Goal: Complete application form

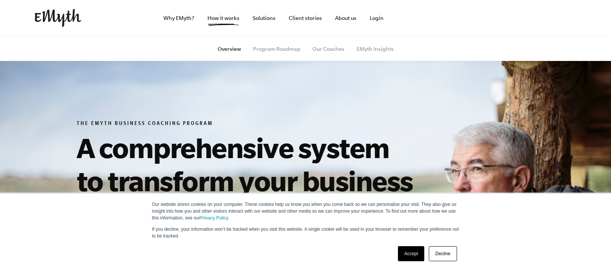
click at [600, 98] on section "The EMyth Business Coaching Program A comprehensive system to transform your bu…" at bounding box center [305, 259] width 611 height 447
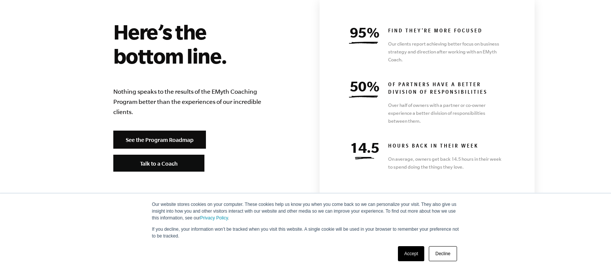
scroll to position [3308, 0]
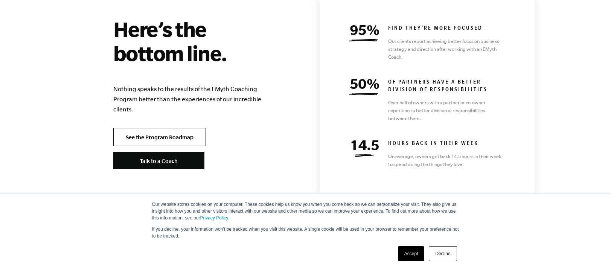
click at [187, 128] on link "See the Program Roadmap" at bounding box center [159, 137] width 93 height 18
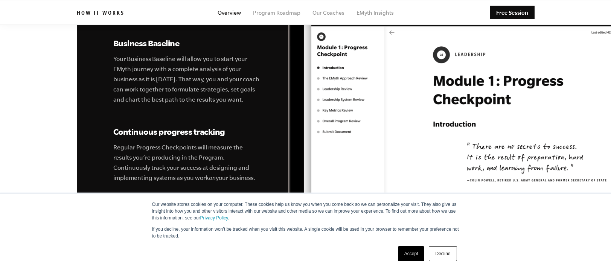
scroll to position [2681, 0]
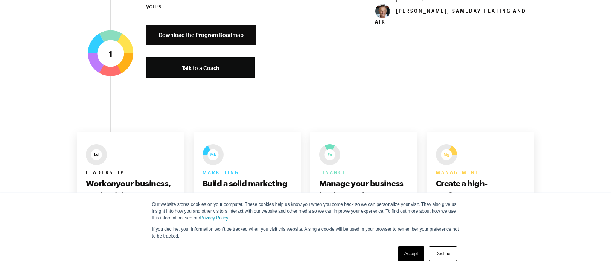
scroll to position [389, 0]
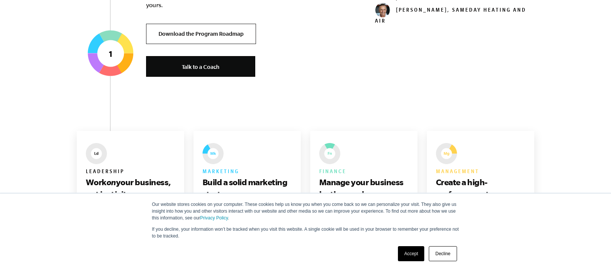
click at [198, 35] on link "Download the Program Roadmap" at bounding box center [201, 34] width 110 height 21
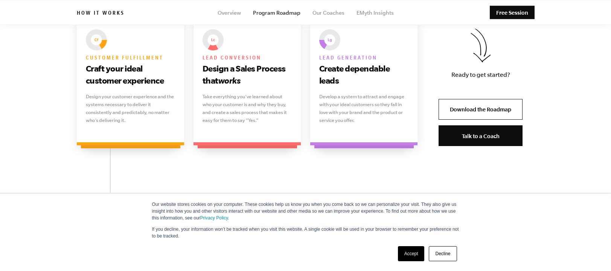
scroll to position [635, 0]
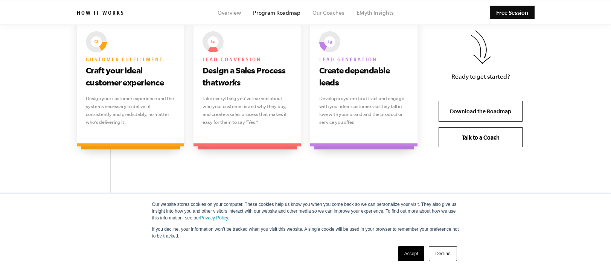
click at [488, 139] on span "Talk to a Coach" at bounding box center [481, 137] width 38 height 6
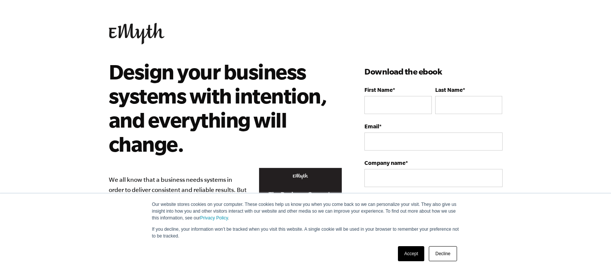
click at [564, 69] on body "Our website stores cookies on your computer. These cookies help us know you whe…" at bounding box center [305, 135] width 611 height 271
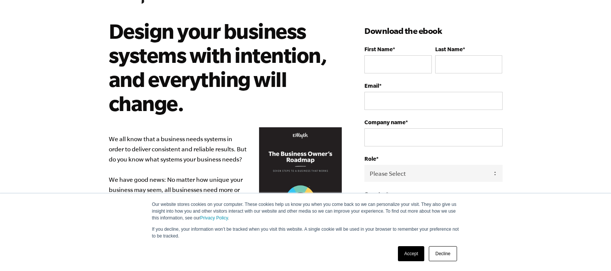
scroll to position [40, 0]
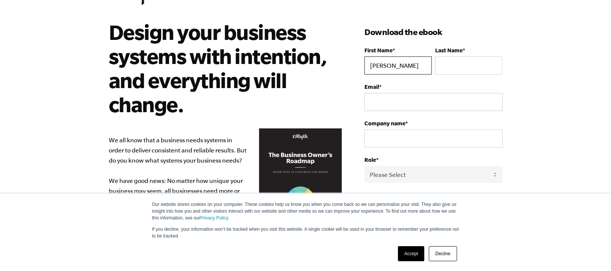
type input "[PERSON_NAME]"
type input "Wheeler"
type input "homeopathy2@aol.com"
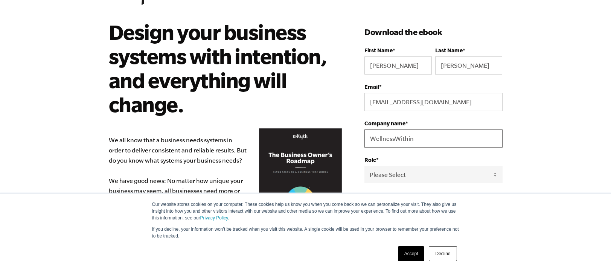
type input "WellnessWithin"
click at [559, 144] on body "Our website stores cookies on your computer. These cookies help us know you whe…" at bounding box center [305, 95] width 611 height 271
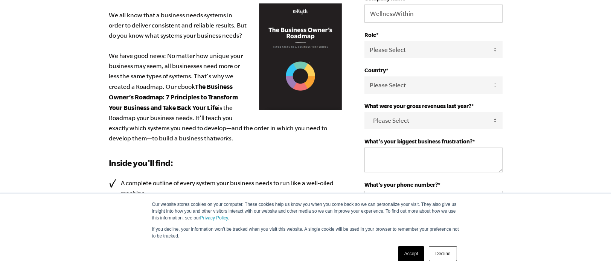
scroll to position [165, 0]
select select "Owner"
click at [496, 86] on select "Please Select United States Afghanistan Åland Islands Albania Algeria American …" at bounding box center [433, 84] width 138 height 17
select select "[GEOGRAPHIC_DATA]"
select select "0-75K"
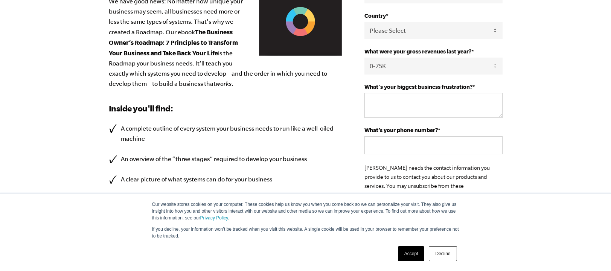
scroll to position [220, 0]
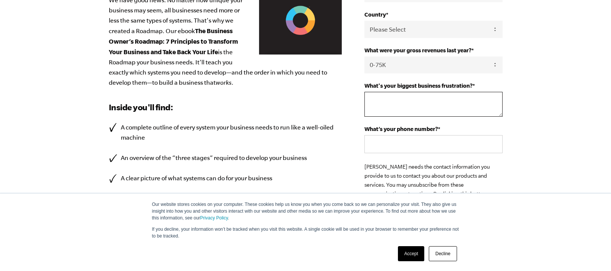
click at [433, 103] on textarea "What's your biggest business frustration? *" at bounding box center [433, 104] width 138 height 25
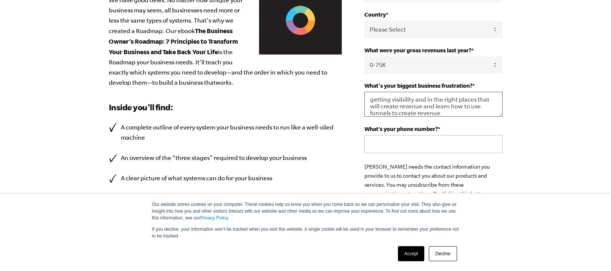
type textarea "getting visibility and in the right places that will create revenue and learn h…"
type input "207-251-1802"
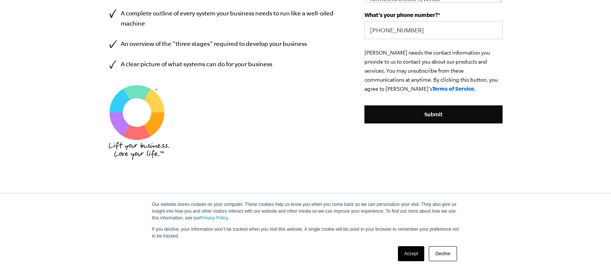
scroll to position [342, 0]
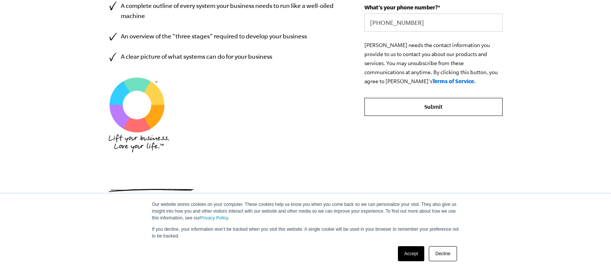
click at [474, 105] on input "Submit" at bounding box center [433, 107] width 138 height 18
click at [448, 107] on input "Submit" at bounding box center [433, 107] width 138 height 18
click at [434, 104] on input "Submit" at bounding box center [433, 107] width 138 height 18
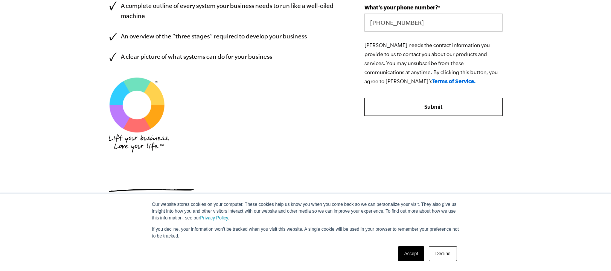
click at [434, 106] on input "Submit" at bounding box center [433, 107] width 138 height 18
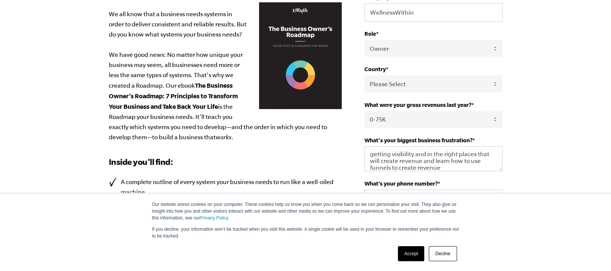
scroll to position [170, 0]
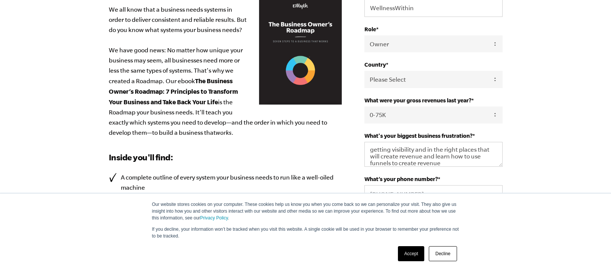
click at [312, 72] on p "We all know that a business needs systems in order to deliver consistent and re…" at bounding box center [225, 71] width 233 height 133
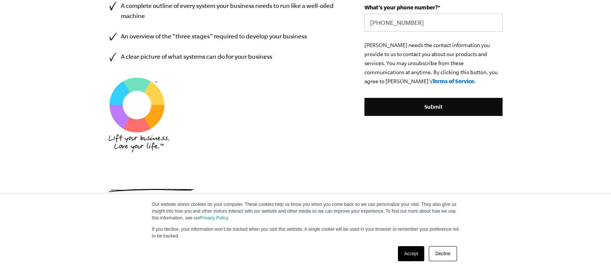
scroll to position [342, 0]
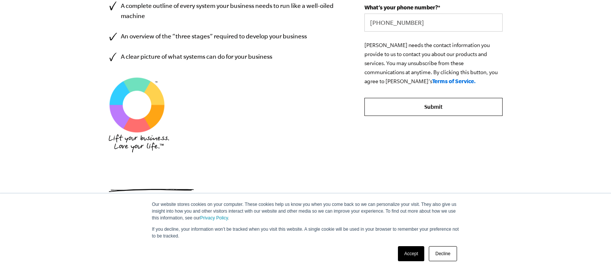
click at [446, 109] on input "Submit" at bounding box center [433, 107] width 138 height 18
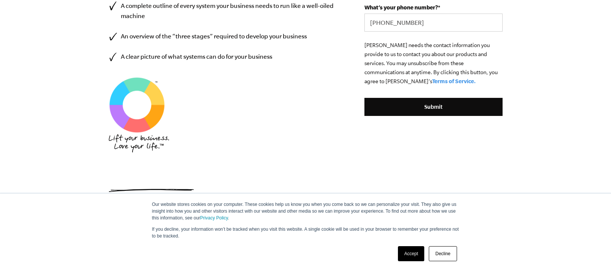
click at [474, 78] on link "Terms of Service." at bounding box center [454, 81] width 44 height 6
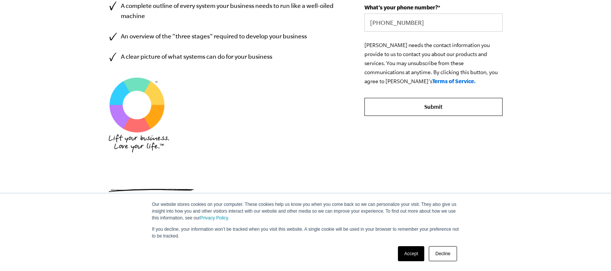
click at [465, 105] on input "Submit" at bounding box center [433, 107] width 138 height 18
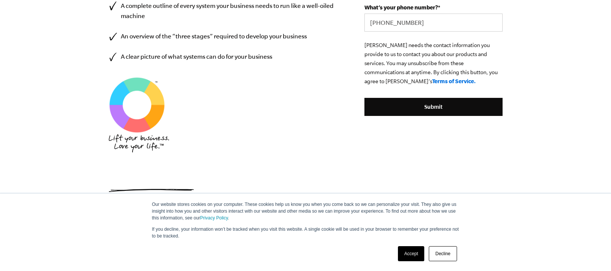
click at [408, 251] on link "Accept" at bounding box center [411, 253] width 27 height 15
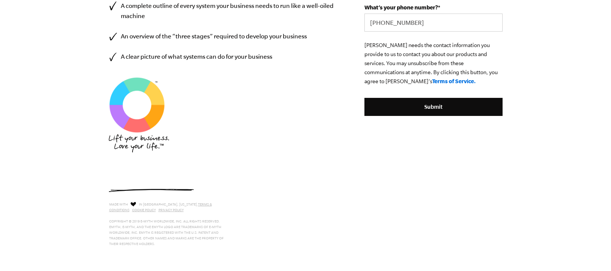
scroll to position [0, 0]
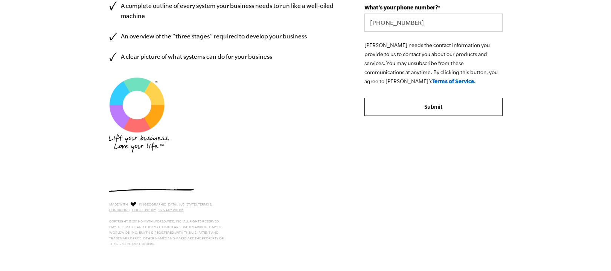
click at [446, 107] on input "Submit" at bounding box center [433, 107] width 138 height 18
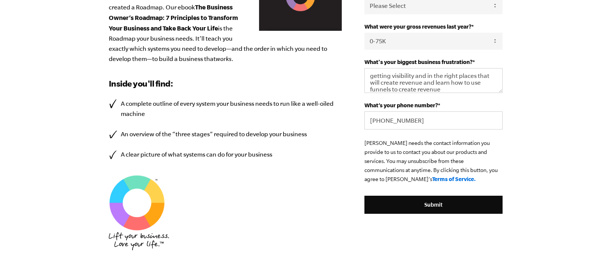
scroll to position [248, 0]
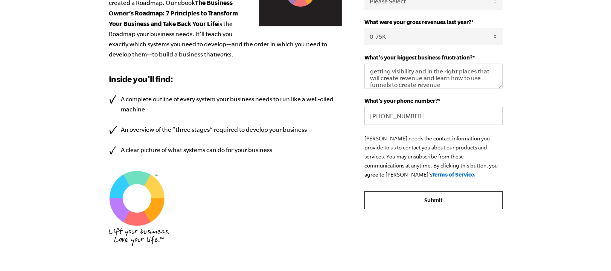
click at [431, 200] on input "Submit" at bounding box center [433, 200] width 138 height 18
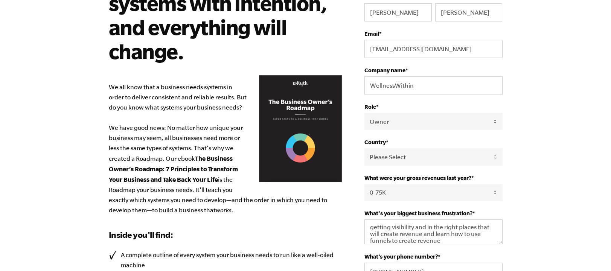
scroll to position [91, 0]
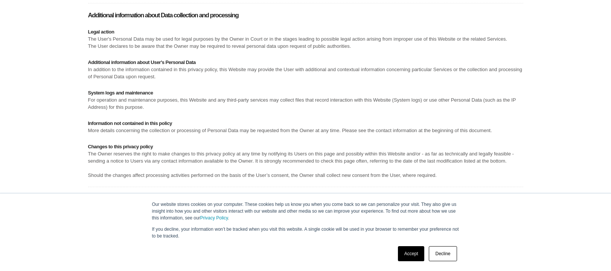
scroll to position [6092, 0]
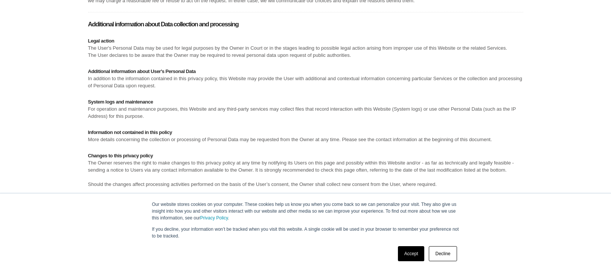
click at [413, 254] on link "Accept" at bounding box center [411, 253] width 27 height 15
